Goal: Find specific page/section: Find specific page/section

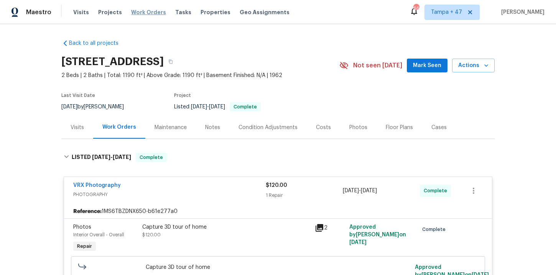
scroll to position [205, 0]
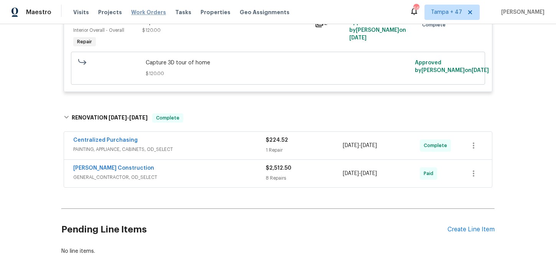
click at [146, 13] on span "Work Orders" at bounding box center [148, 12] width 35 height 8
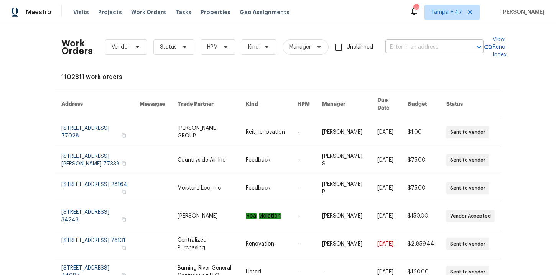
click at [415, 48] on input "text" at bounding box center [423, 47] width 77 height 12
paste input "[URL][DOMAIN_NAME]"
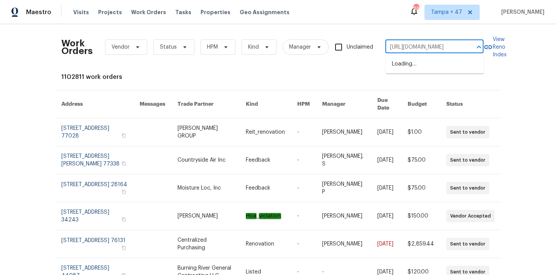
scroll to position [0, 158]
type input "[URL][DOMAIN_NAME]"
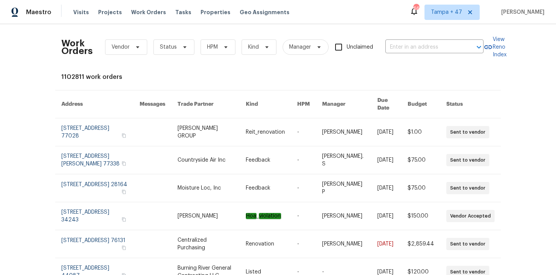
scroll to position [0, 0]
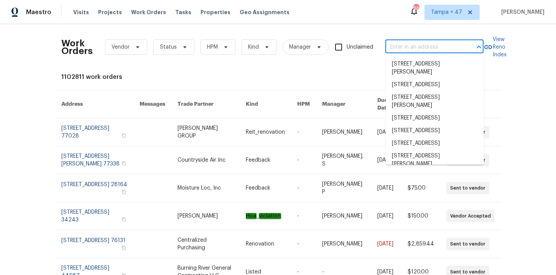
paste input "[STREET_ADDRESS]"
type input "[STREET_ADDRESS]"
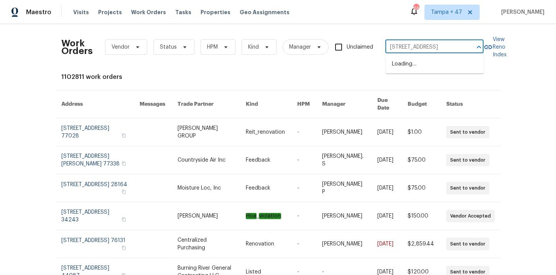
scroll to position [0, 28]
click at [407, 59] on li "[STREET_ADDRESS]" at bounding box center [435, 64] width 98 height 13
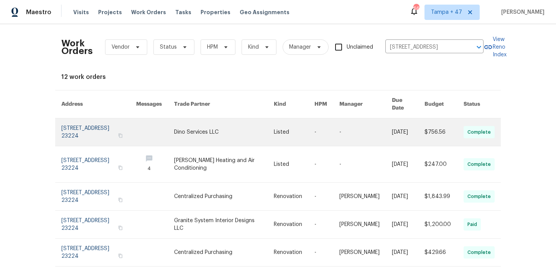
click at [98, 125] on link at bounding box center [98, 132] width 75 height 28
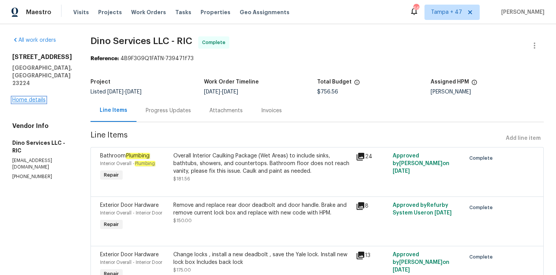
click at [26, 97] on link "Home details" at bounding box center [28, 99] width 33 height 5
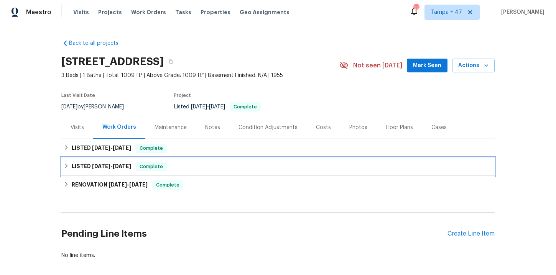
click at [168, 169] on div "LISTED [DATE] - [DATE] Complete" at bounding box center [278, 166] width 429 height 9
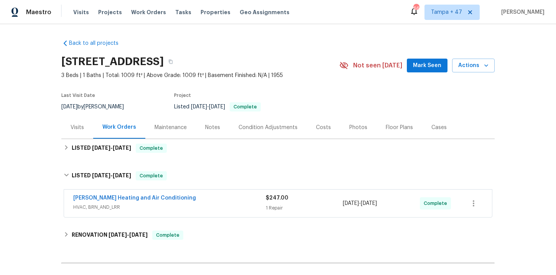
click at [185, 201] on div "[PERSON_NAME] Heating and Air Conditioning" at bounding box center [169, 198] width 192 height 9
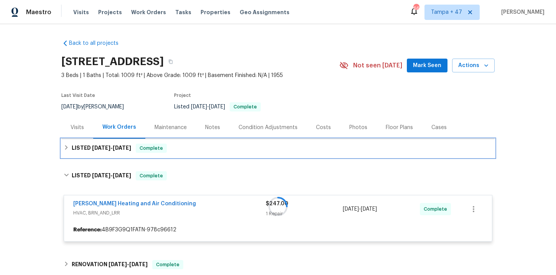
click at [186, 146] on div "LISTED [DATE] - [DATE] Complete" at bounding box center [278, 148] width 429 height 9
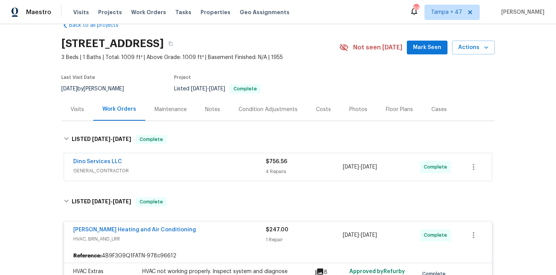
click at [201, 169] on span "GENERAL_CONTRACTOR" at bounding box center [169, 171] width 192 height 8
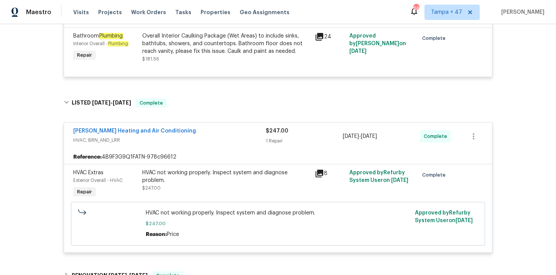
scroll to position [531, 0]
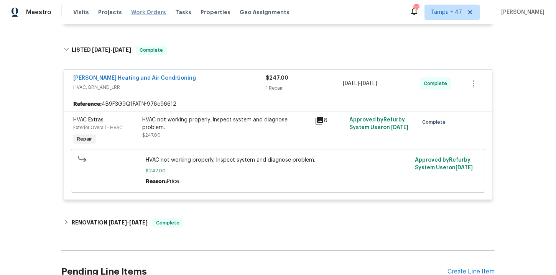
click at [154, 12] on span "Work Orders" at bounding box center [148, 12] width 35 height 8
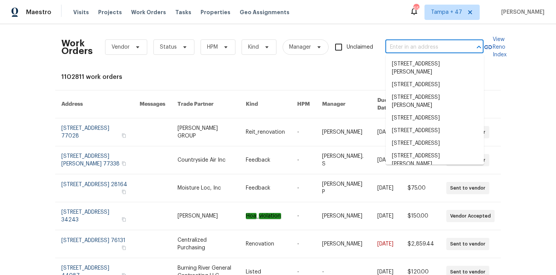
click at [419, 51] on input "text" at bounding box center [423, 47] width 77 height 12
paste input "[STREET_ADDRESS]"
type input "[STREET_ADDRESS]"
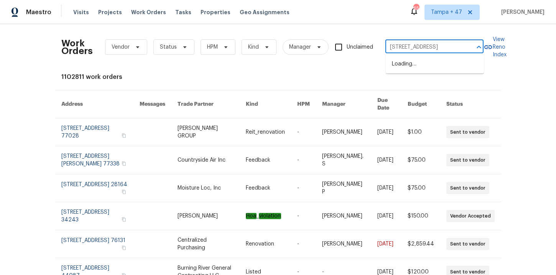
scroll to position [0, 5]
click at [433, 68] on li "[STREET_ADDRESS]" at bounding box center [435, 64] width 98 height 13
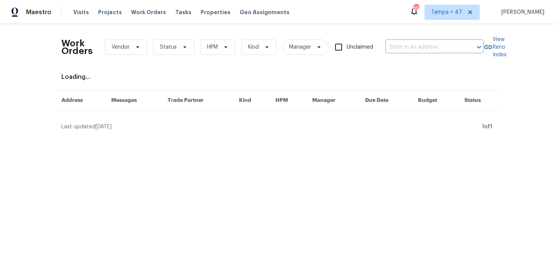
type input "[STREET_ADDRESS]"
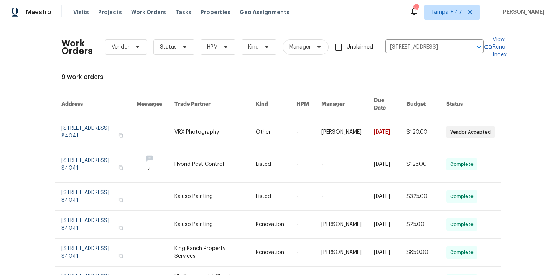
click at [90, 127] on link at bounding box center [98, 132] width 75 height 28
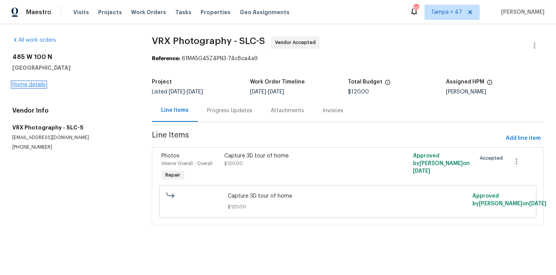
click at [36, 86] on link "Home details" at bounding box center [28, 84] width 33 height 5
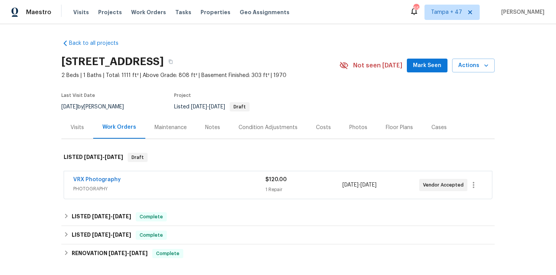
scroll to position [48, 0]
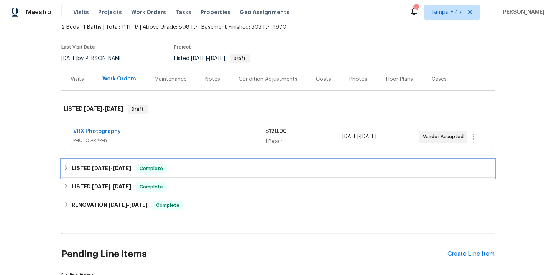
click at [181, 169] on div "LISTED [DATE] - [DATE] Complete" at bounding box center [278, 168] width 429 height 9
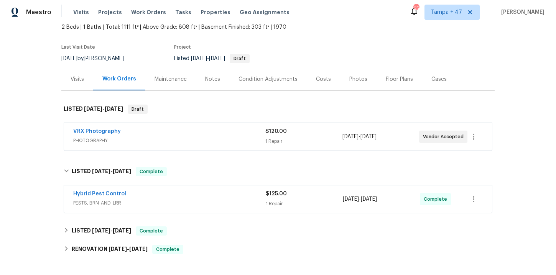
click at [194, 201] on span "PESTS, BRN_AND_LRR" at bounding box center [169, 203] width 192 height 8
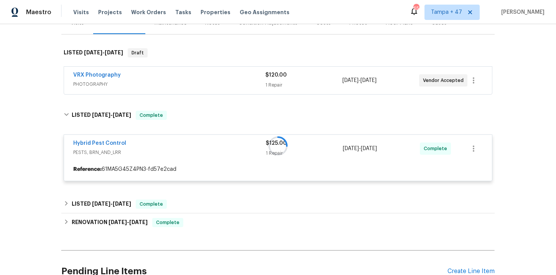
scroll to position [139, 0]
